Goal: Check status: Check status

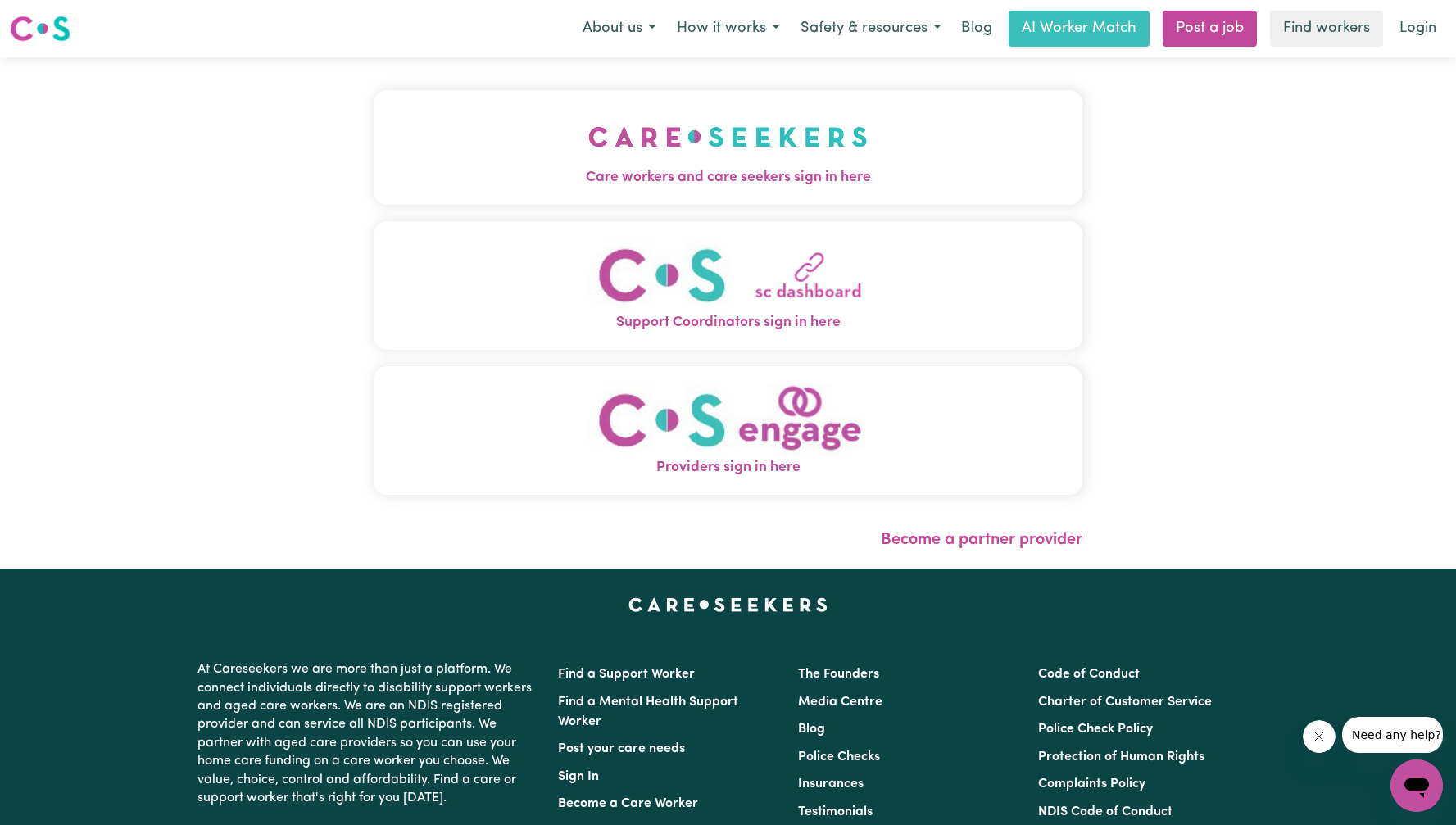
click at [646, 140] on img "Care workers and care seekers sign in here" at bounding box center [728, 137] width 279 height 61
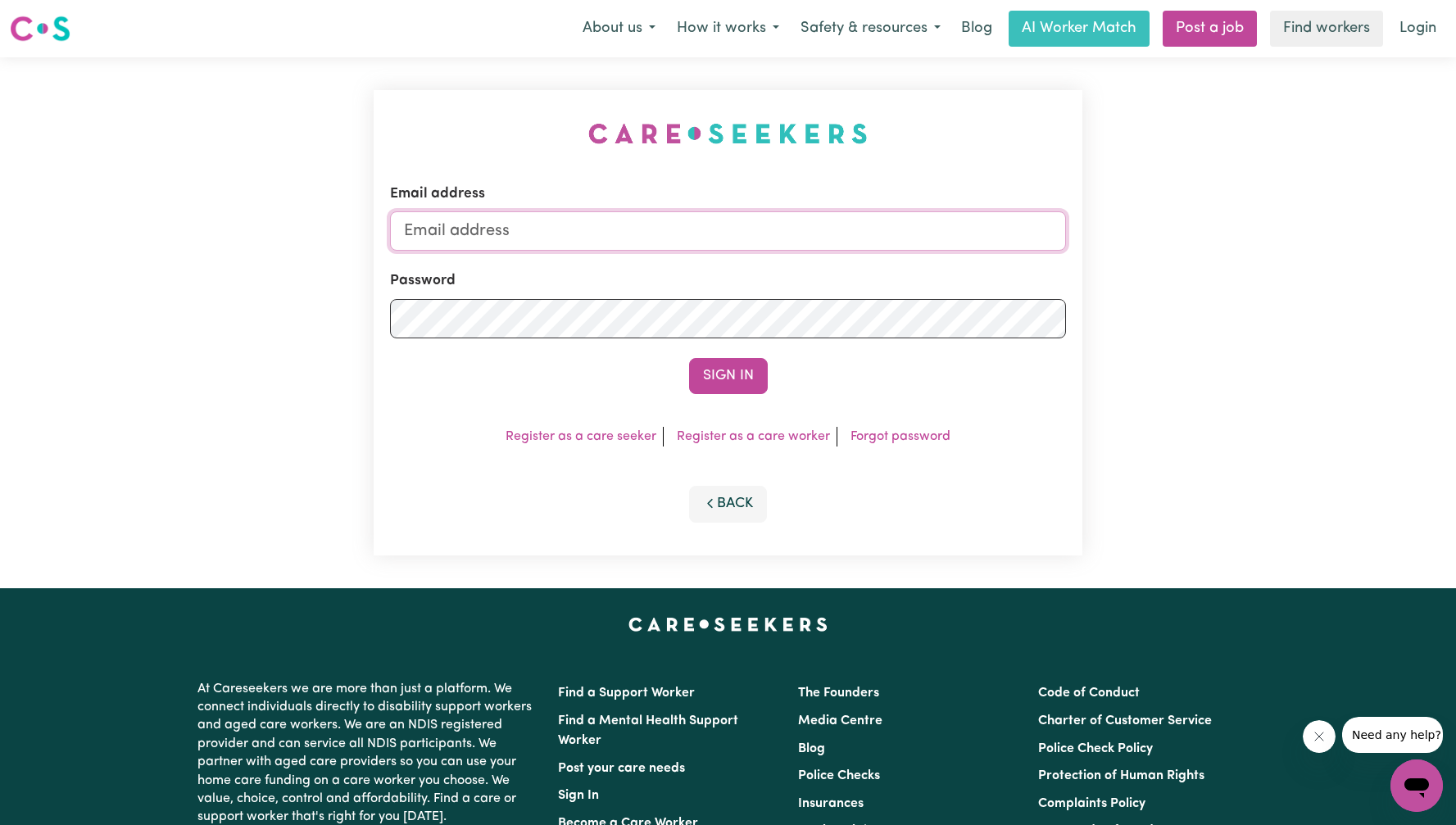
click at [725, 228] on input "Email address" at bounding box center [728, 231] width 676 height 39
type input "[EMAIL_ADDRESS][DOMAIN_NAME]"
click at [689, 358] on button "Sign In" at bounding box center [728, 376] width 79 height 36
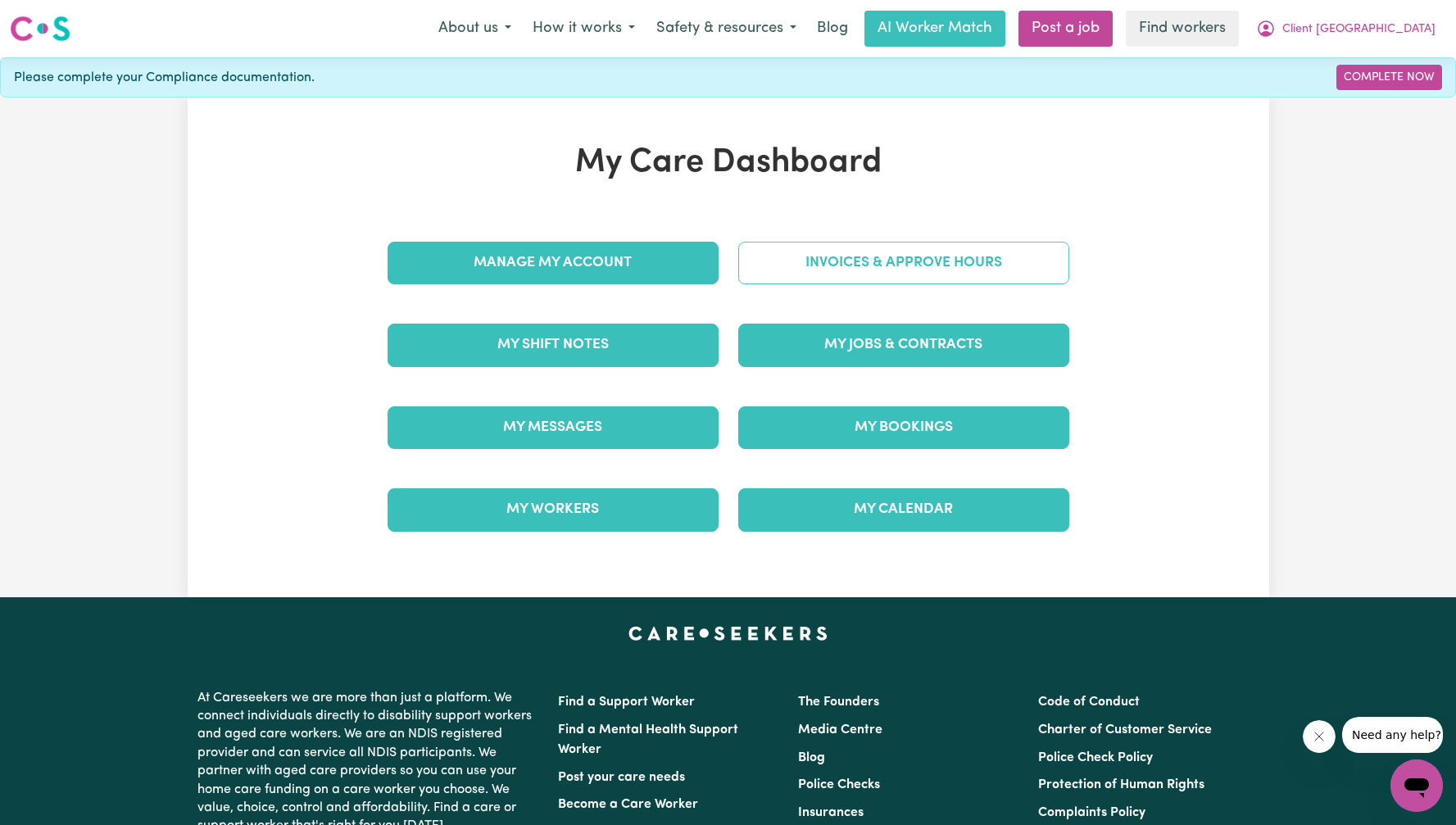
click at [904, 276] on link "Invoices & Approve Hours" at bounding box center [903, 262] width 331 height 42
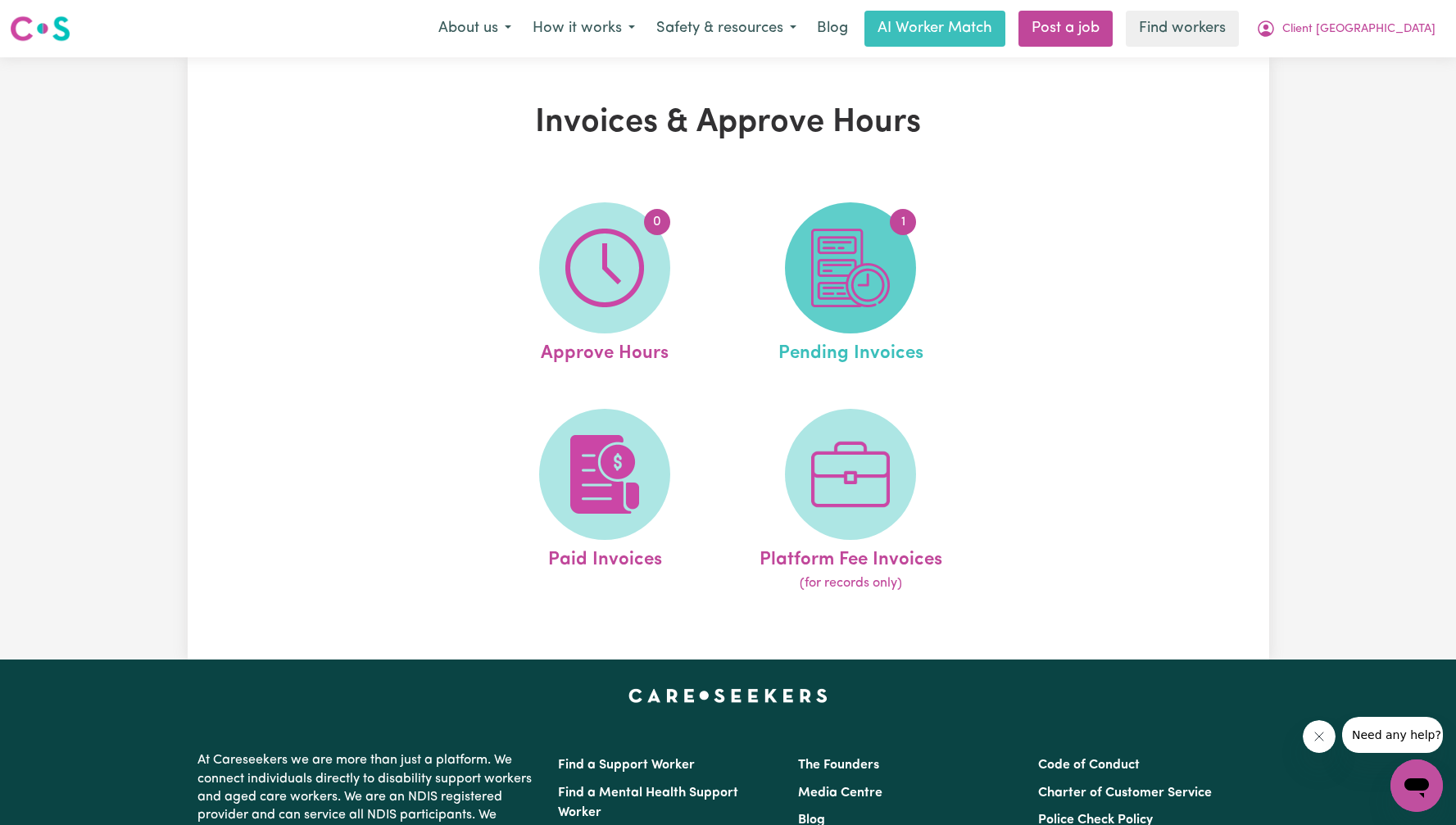
click at [849, 248] on img at bounding box center [850, 268] width 79 height 79
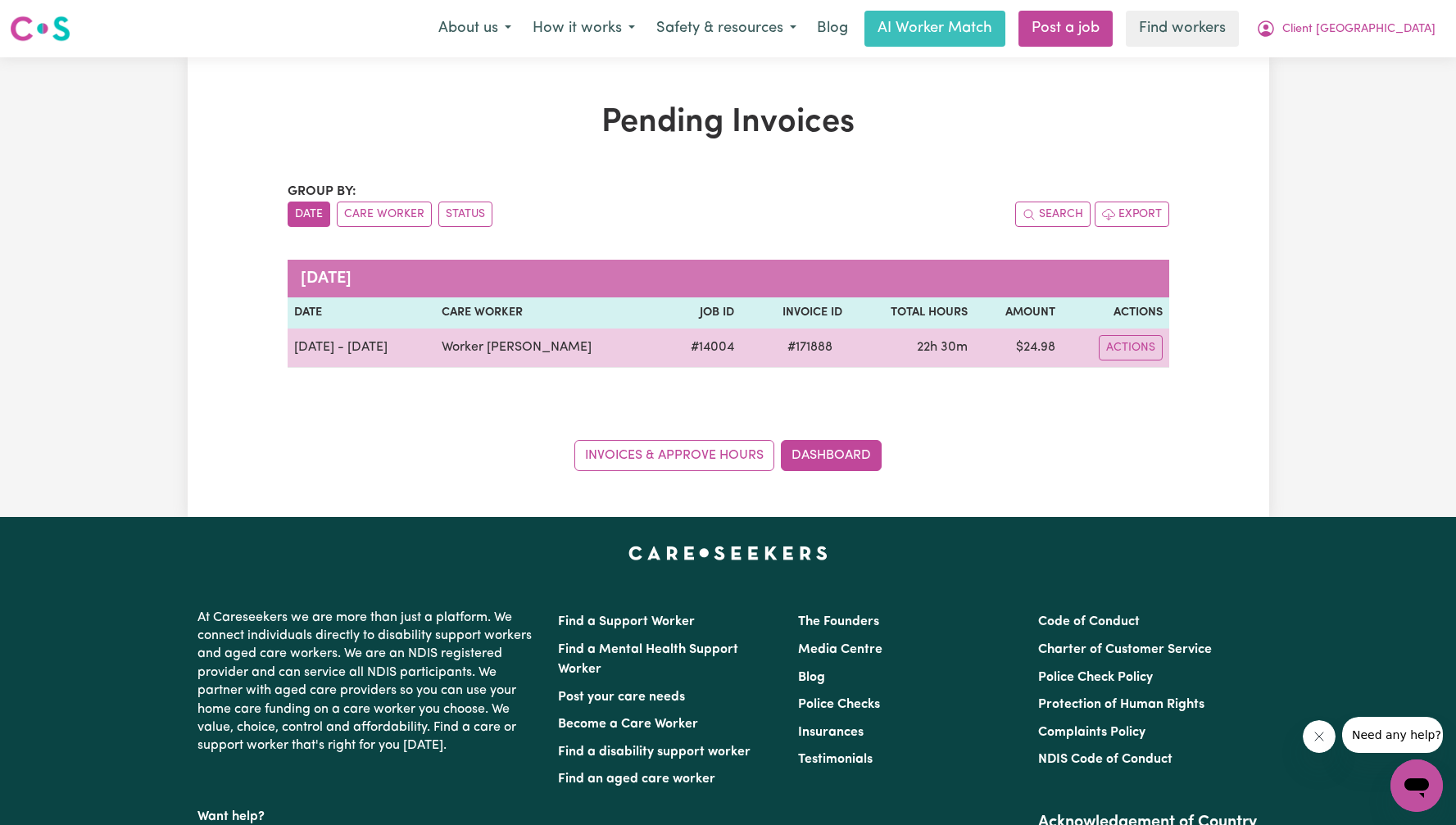
click at [778, 348] on span "# 171888" at bounding box center [810, 347] width 65 height 20
copy span "171888"
